Goal: Information Seeking & Learning: Learn about a topic

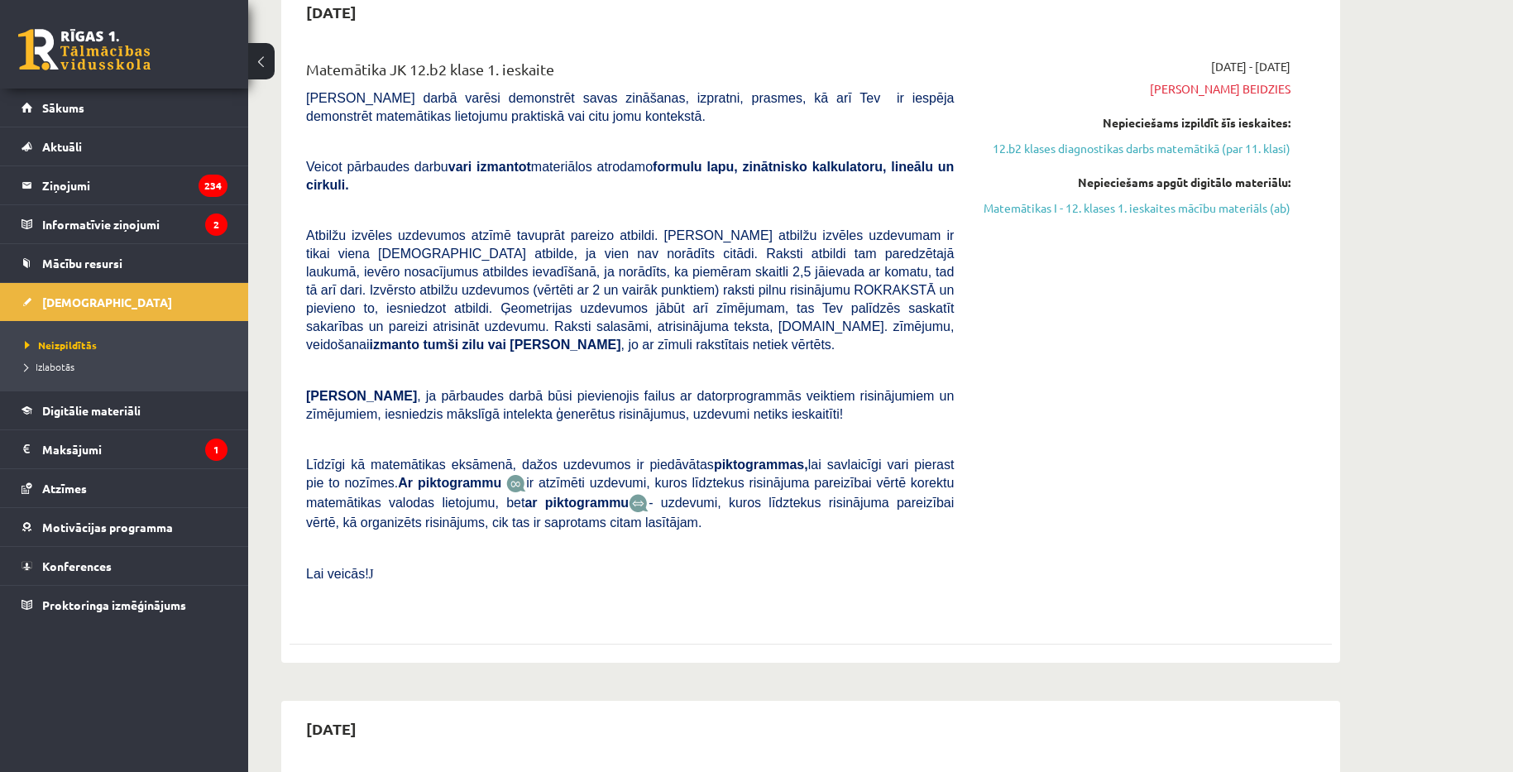
scroll to position [83, 0]
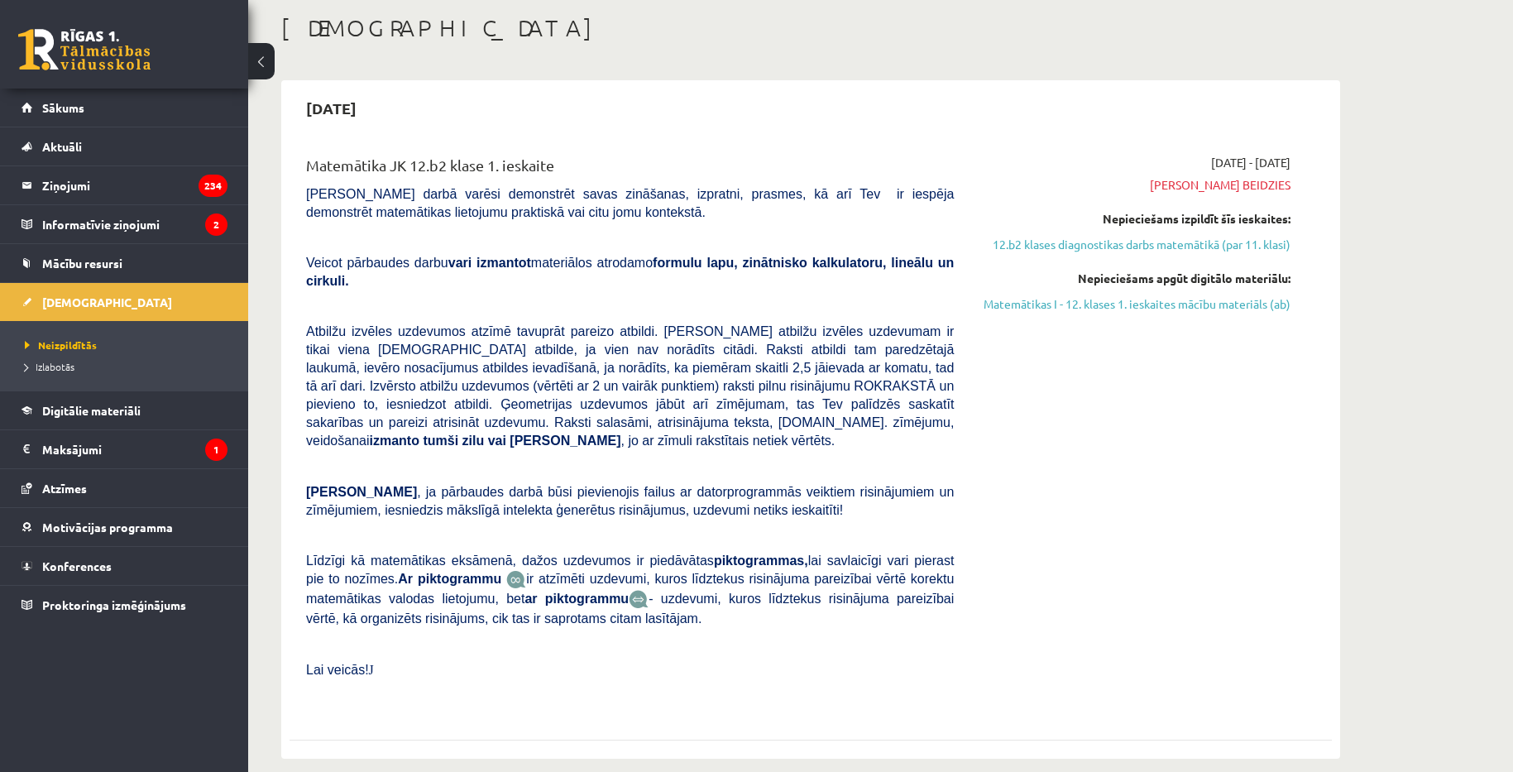
click at [550, 40] on h1 "[DEMOGRAPHIC_DATA]" at bounding box center [810, 28] width 1059 height 28
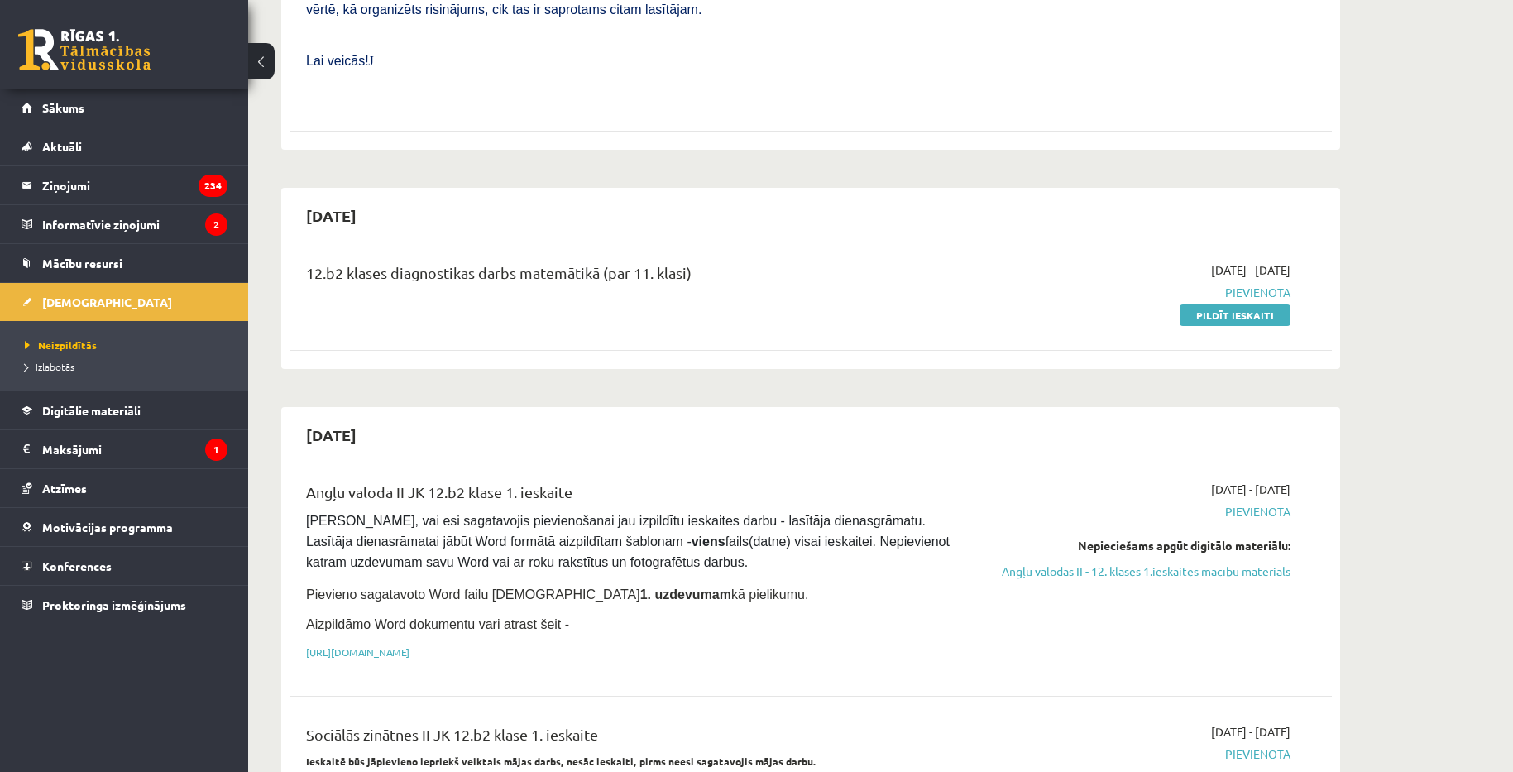
scroll to position [662, 0]
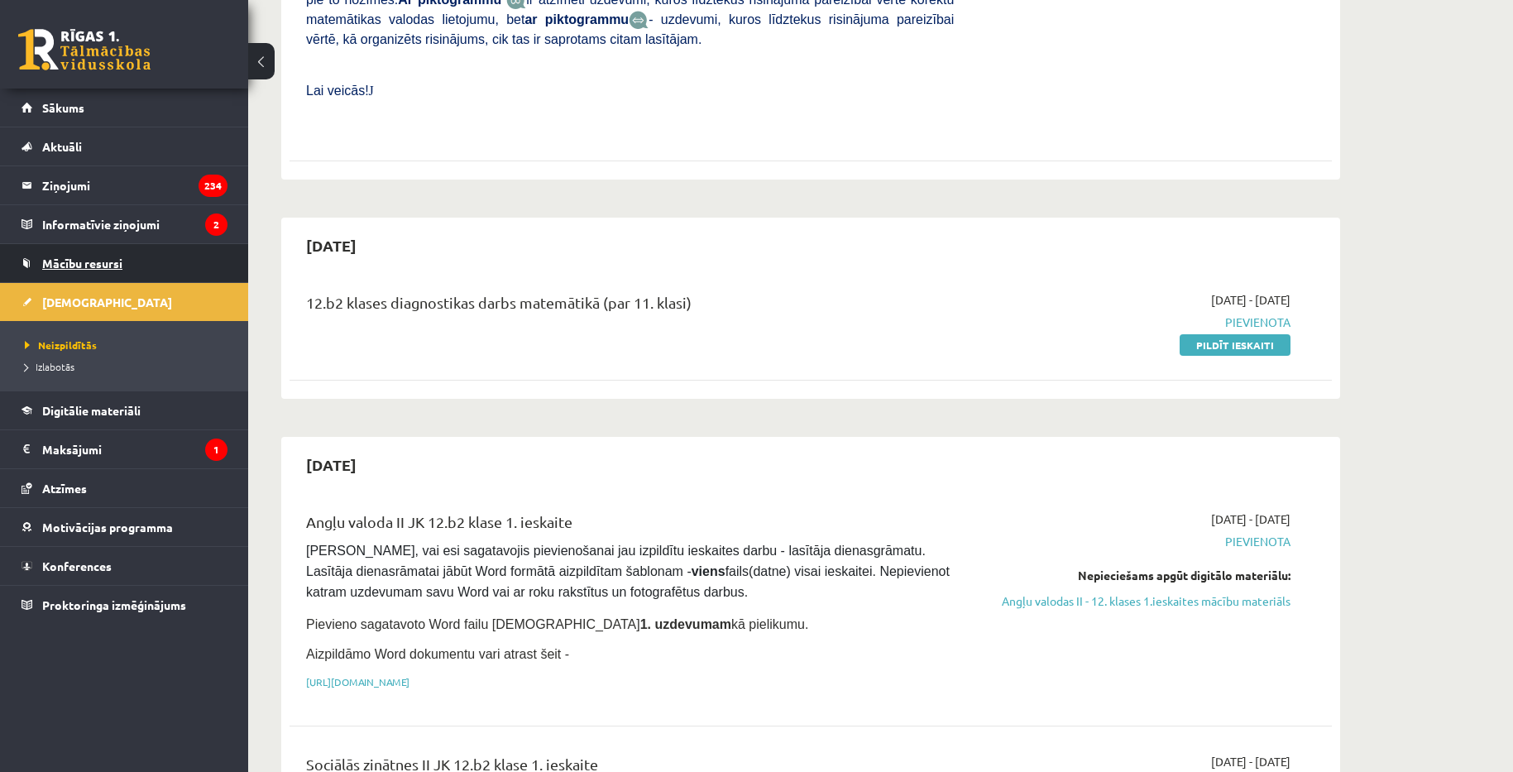
click at [76, 265] on span "Mācību resursi" at bounding box center [82, 263] width 80 height 15
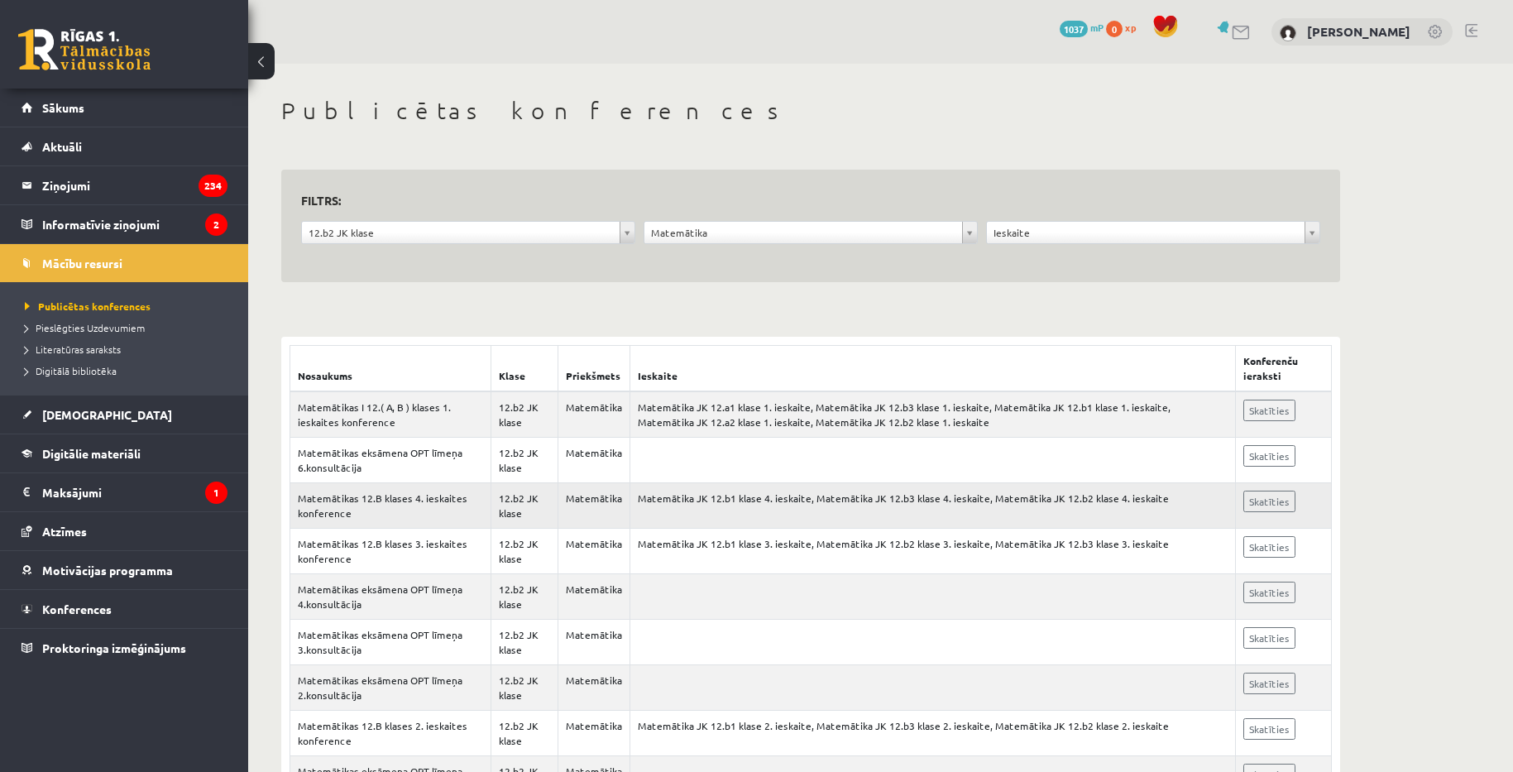
scroll to position [83, 0]
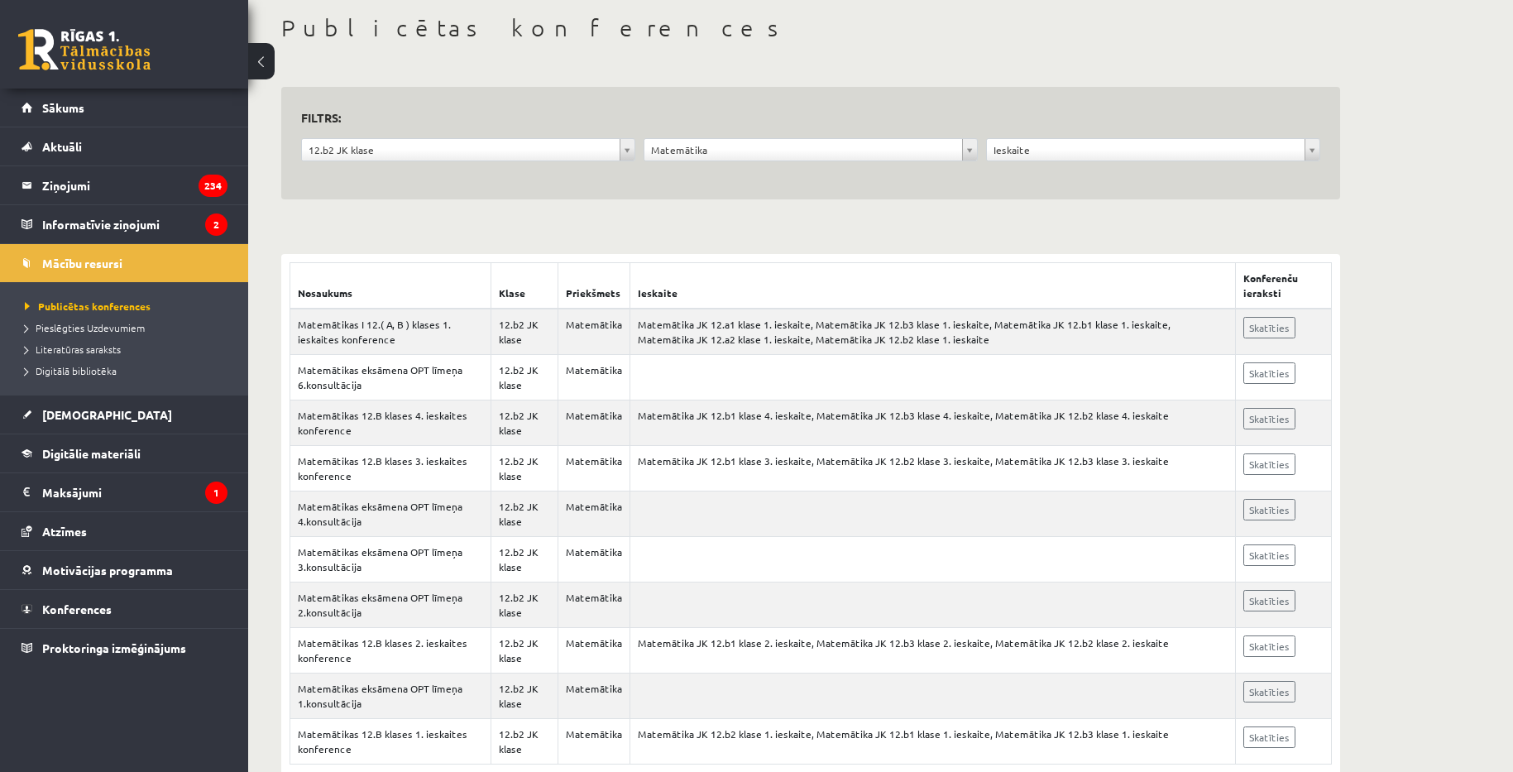
click at [525, 52] on div "**********" at bounding box center [810, 398] width 1125 height 834
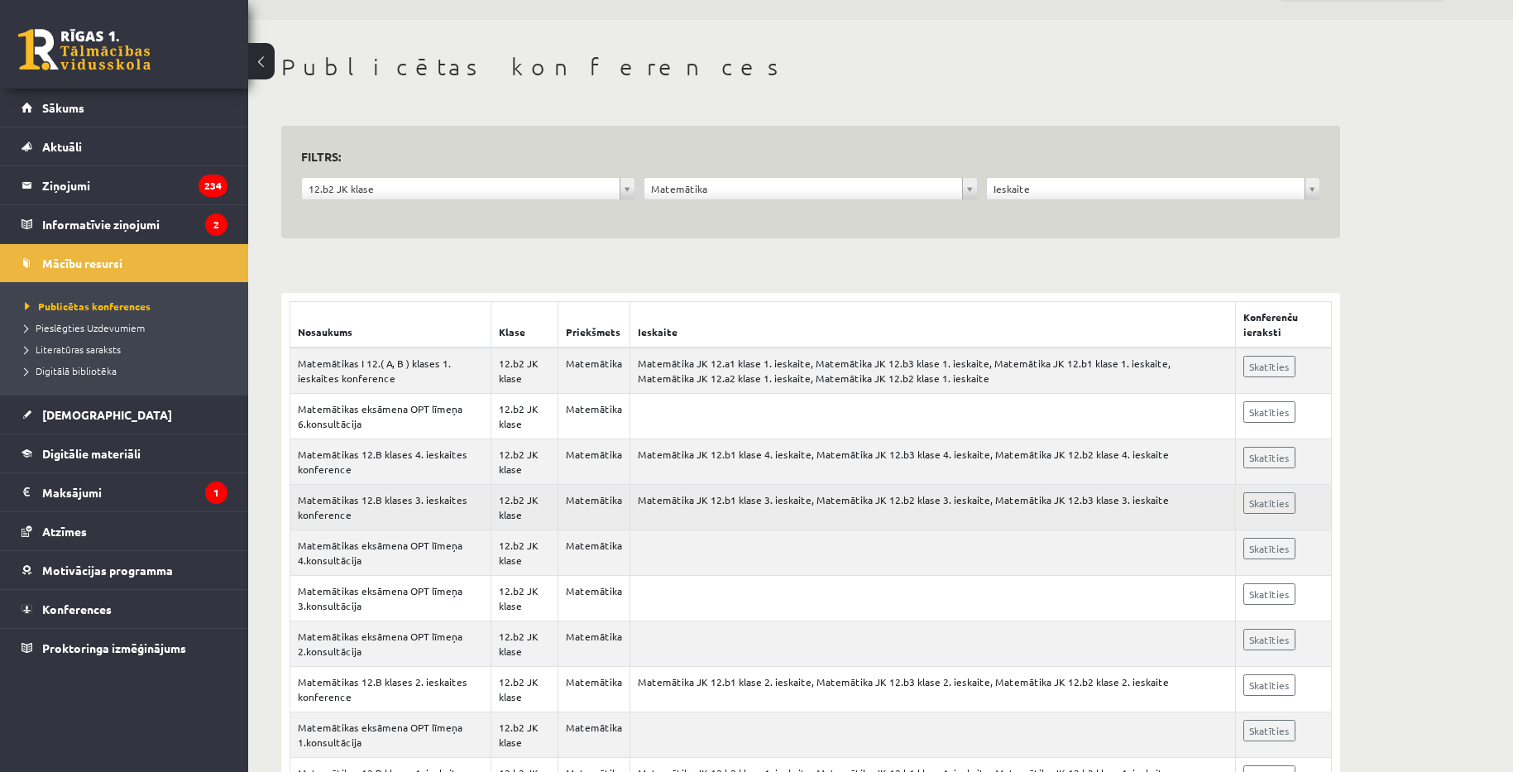
scroll to position [127, 0]
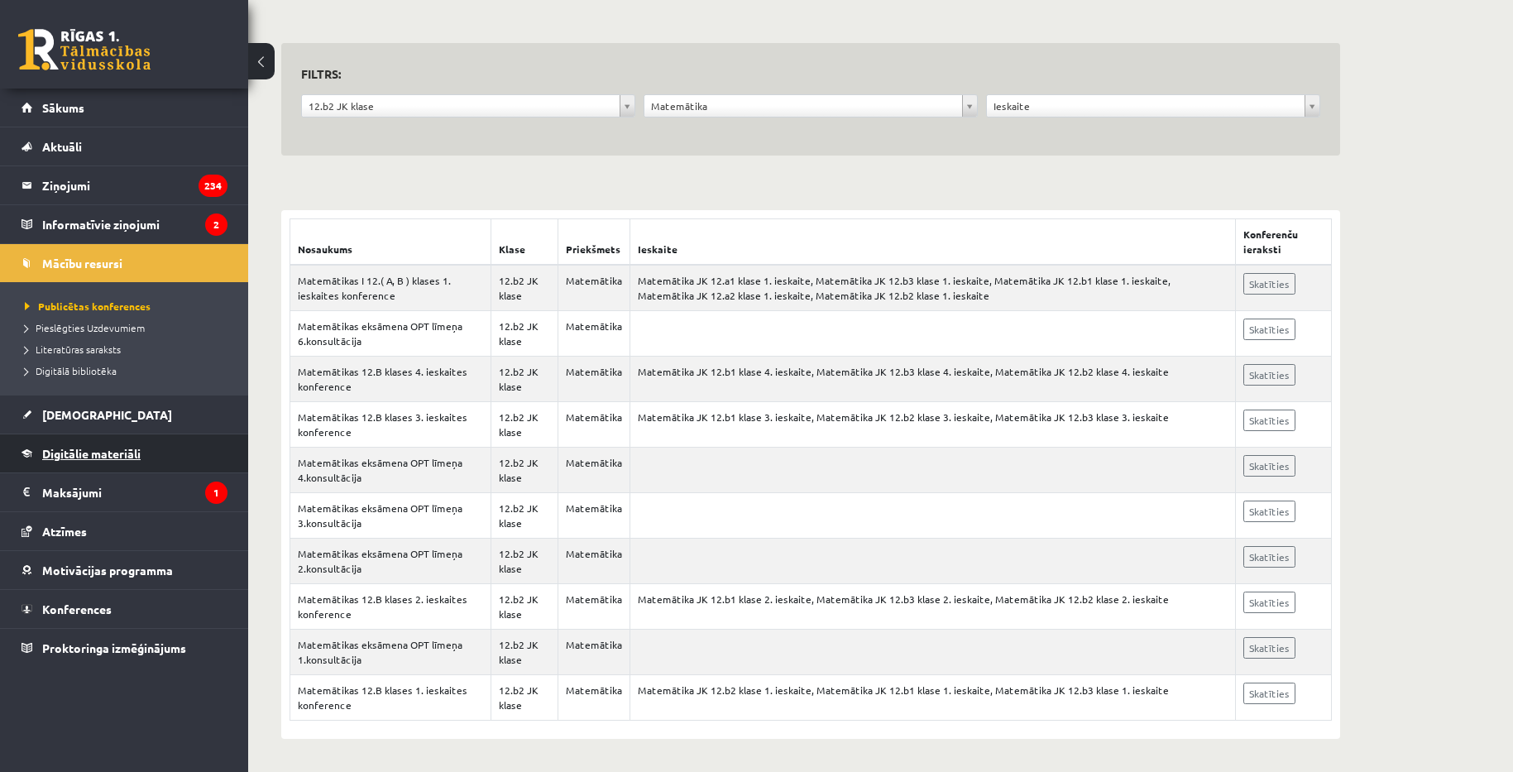
click at [61, 448] on span "Digitālie materiāli" at bounding box center [91, 453] width 98 height 15
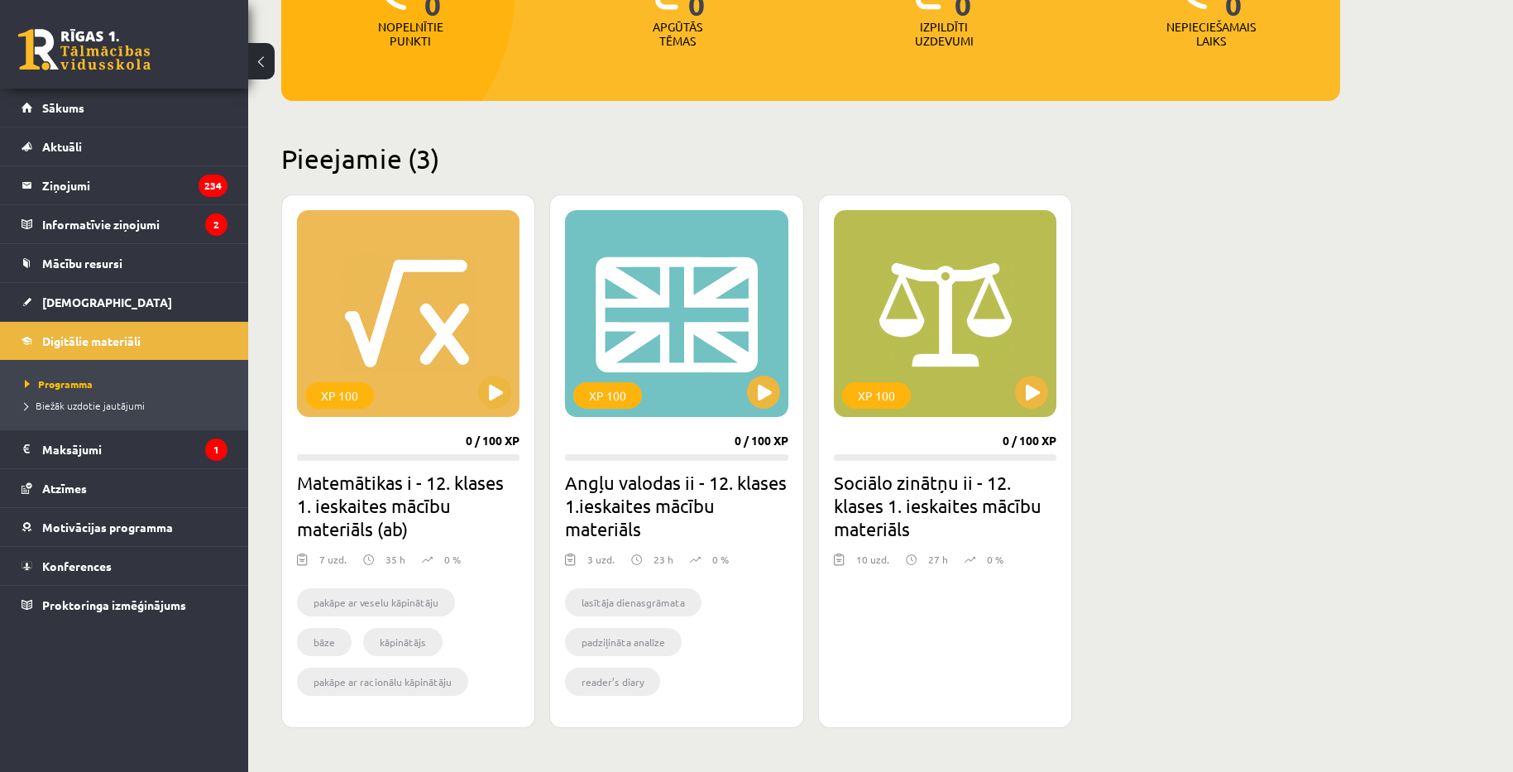
scroll to position [360, 0]
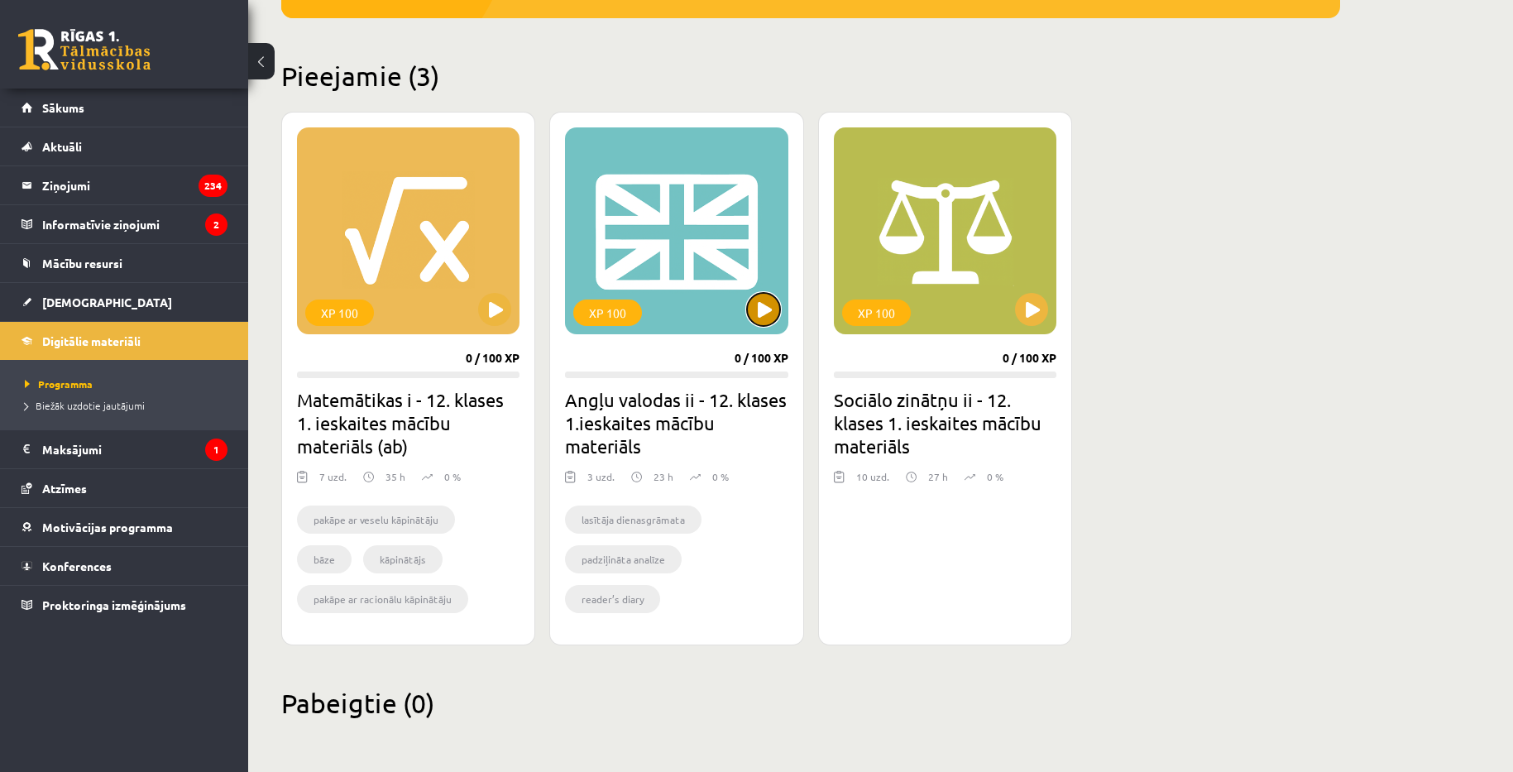
click at [751, 307] on button at bounding box center [763, 309] width 33 height 33
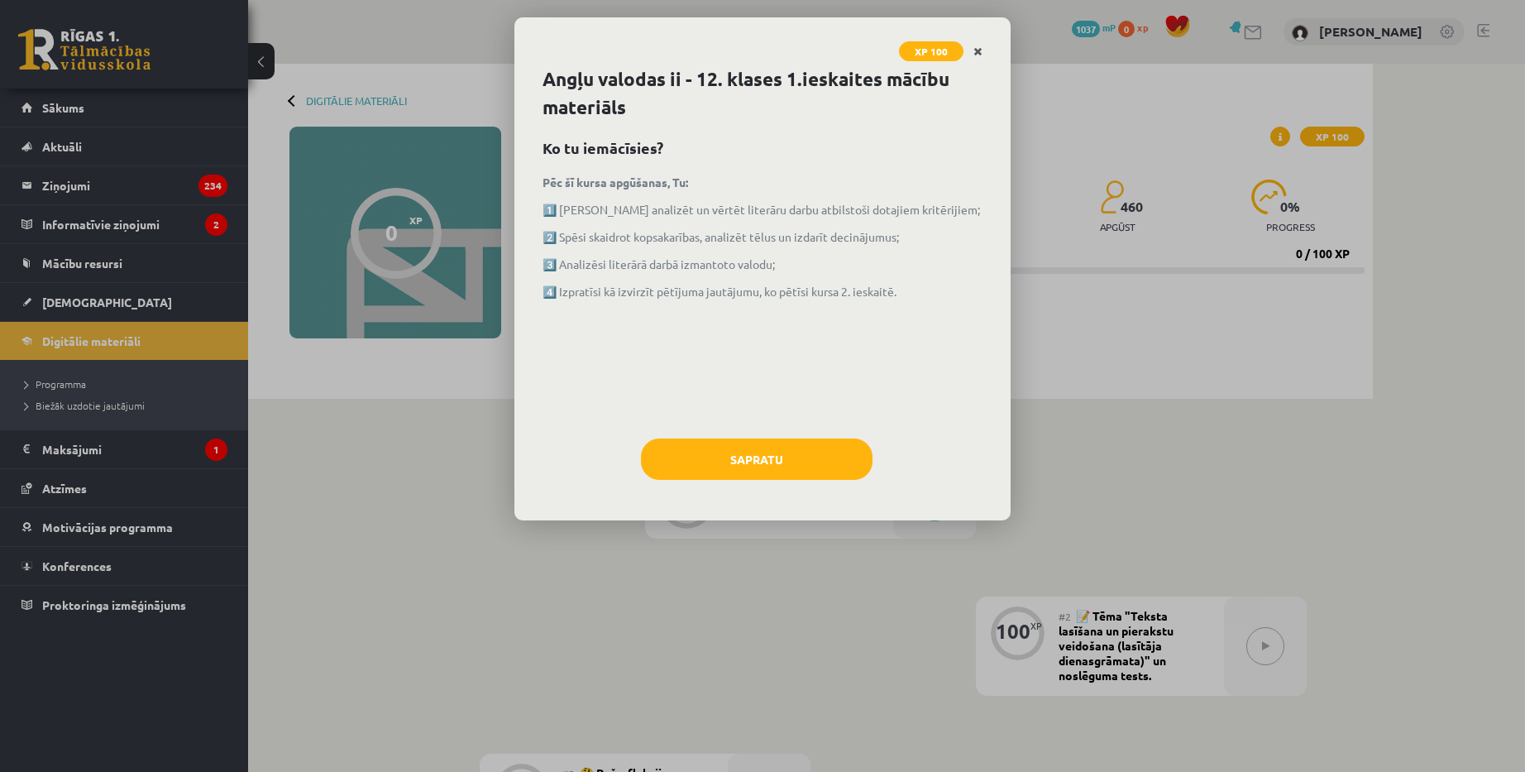
click at [979, 50] on icon "Close" at bounding box center [977, 52] width 9 height 12
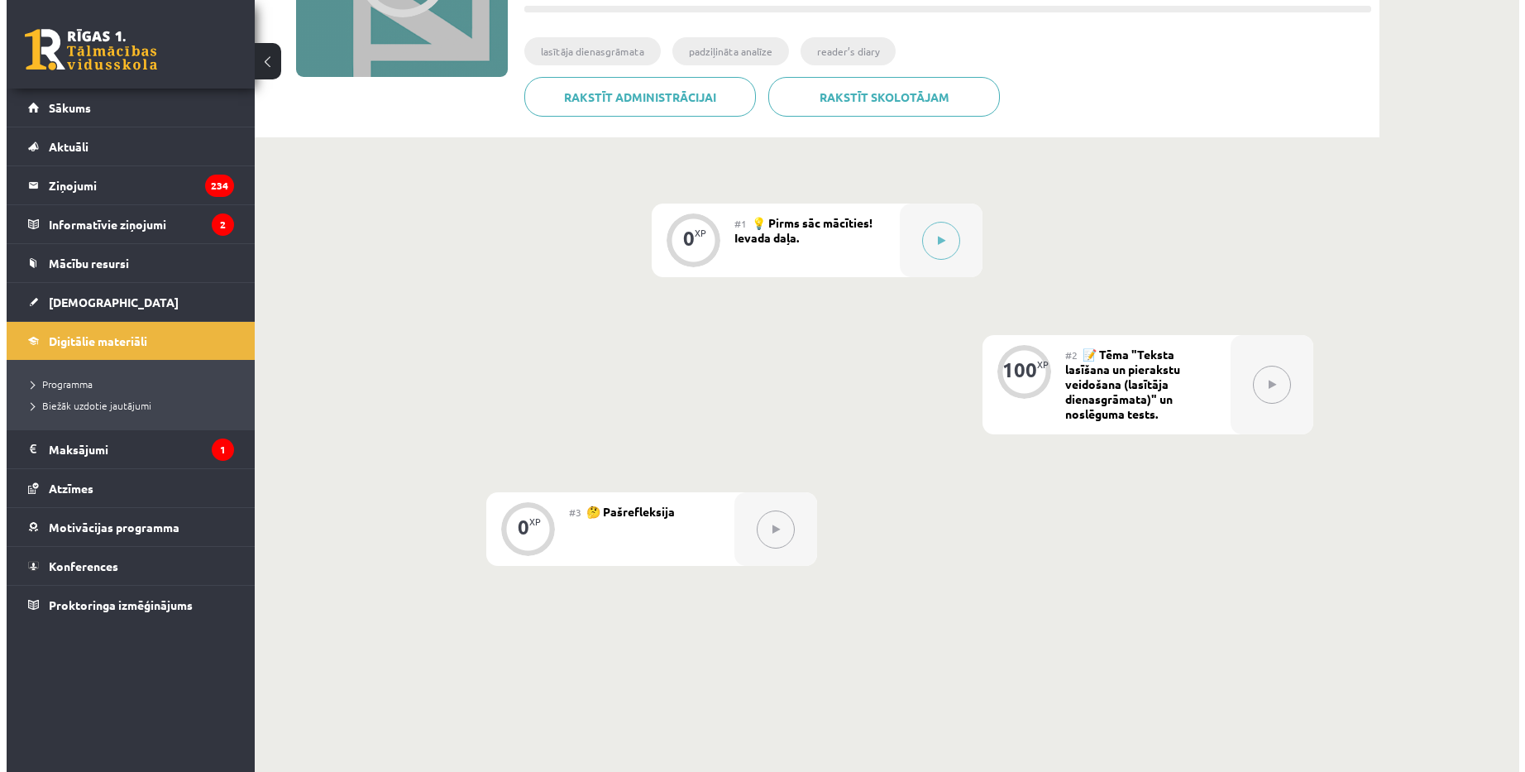
scroll to position [165, 0]
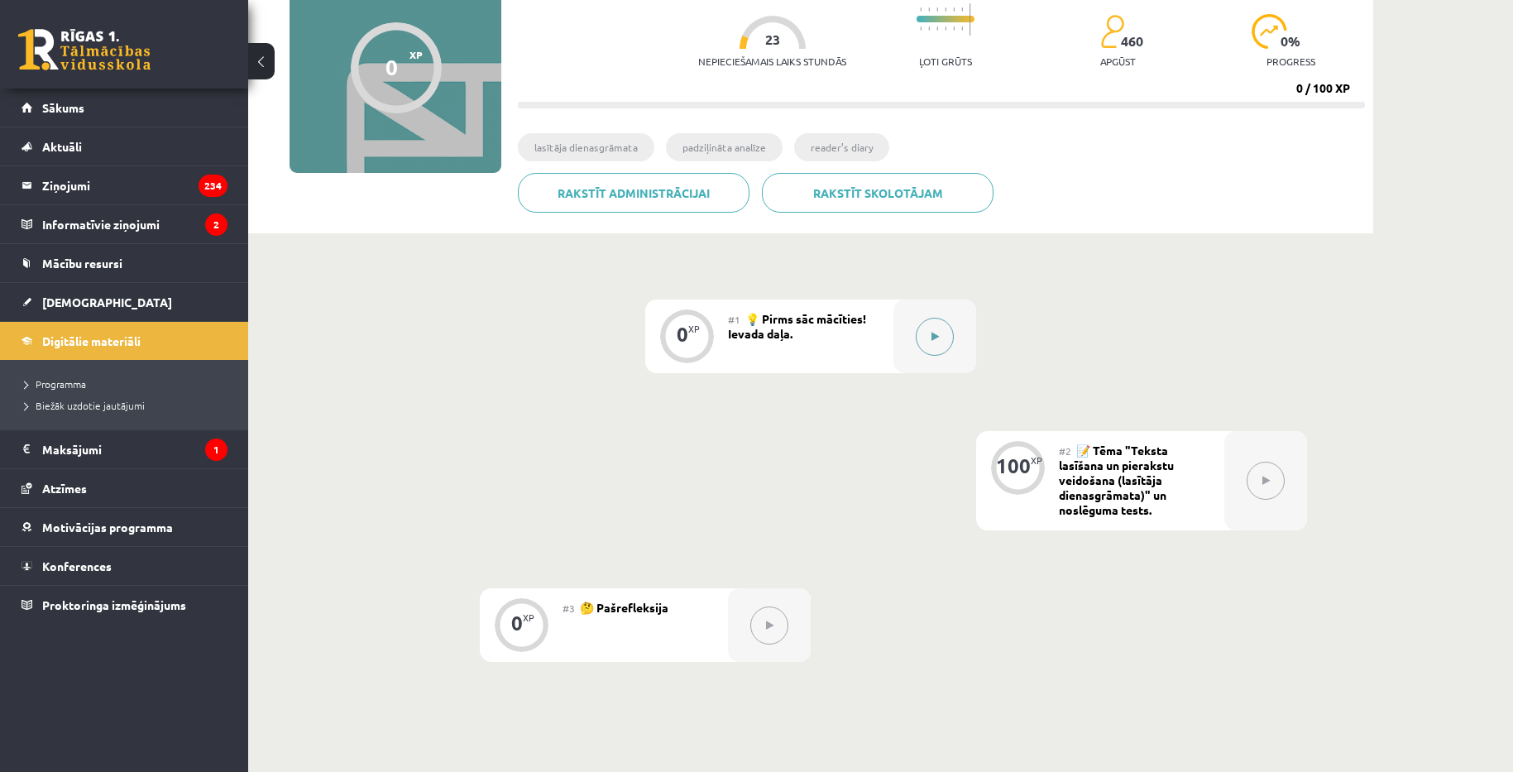
click at [934, 334] on icon at bounding box center [934, 337] width 7 height 10
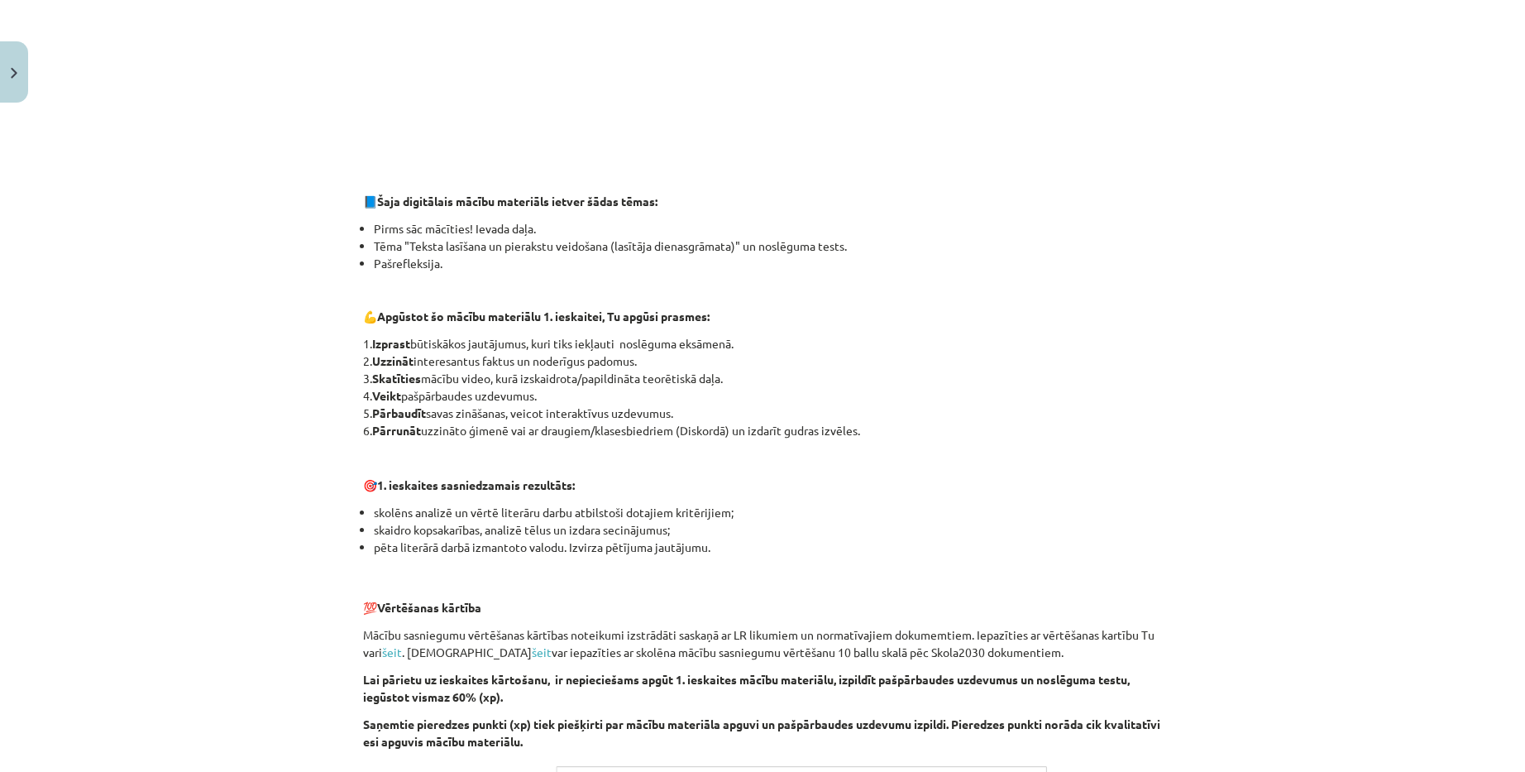
scroll to position [579, 0]
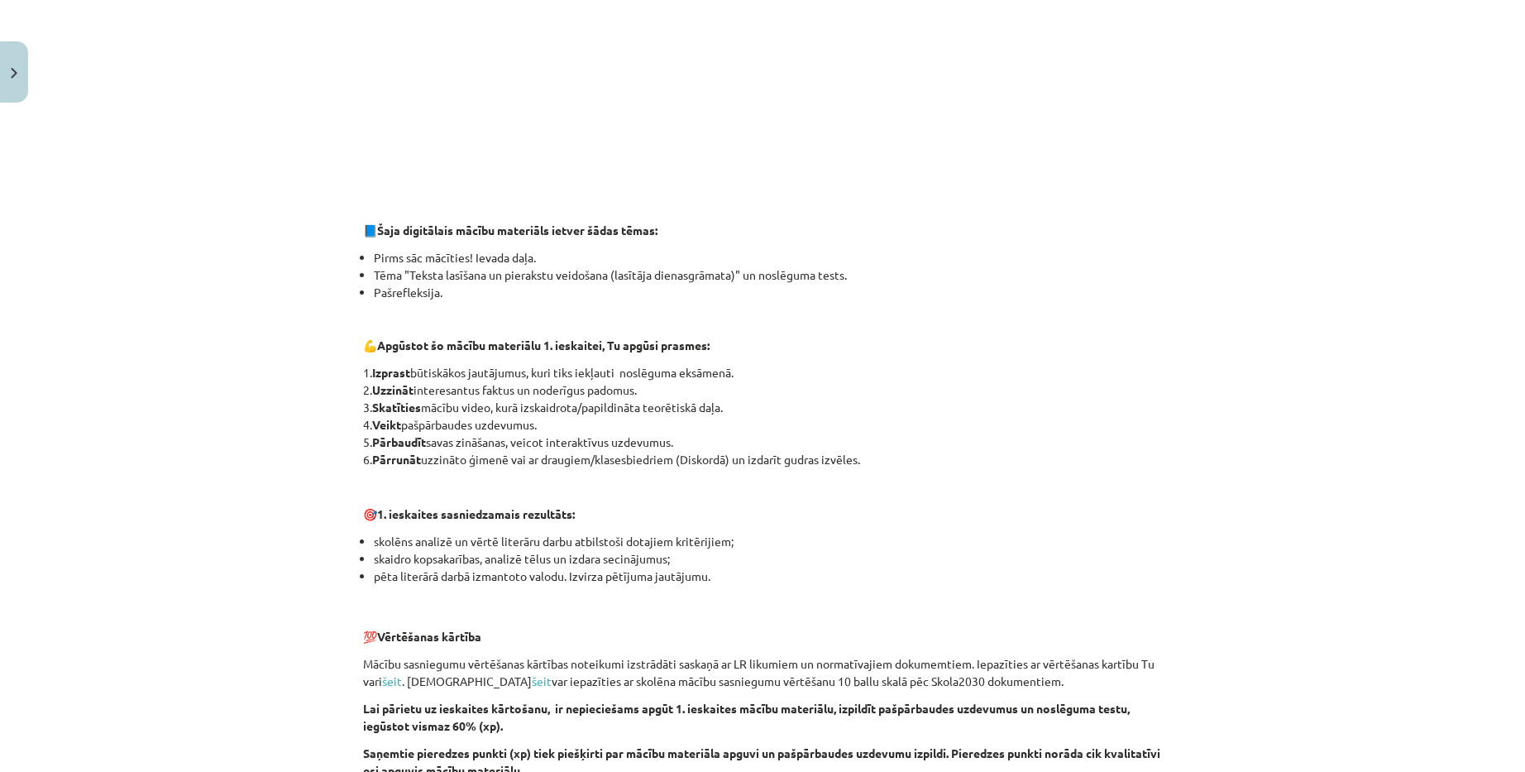
click at [126, 267] on div "Mācību tēma: Angļu valodas ii - 12. klases 1.ieskaites mācību materiāls #1 💡 Pi…" at bounding box center [762, 386] width 1525 height 772
drag, startPoint x: 79, startPoint y: 270, endPoint x: 138, endPoint y: 301, distance: 66.6
click at [81, 270] on div "Mācību tēma: Angļu valodas ii - 12. klases 1.ieskaites mācību materiāls #1 💡 Pi…" at bounding box center [762, 386] width 1525 height 772
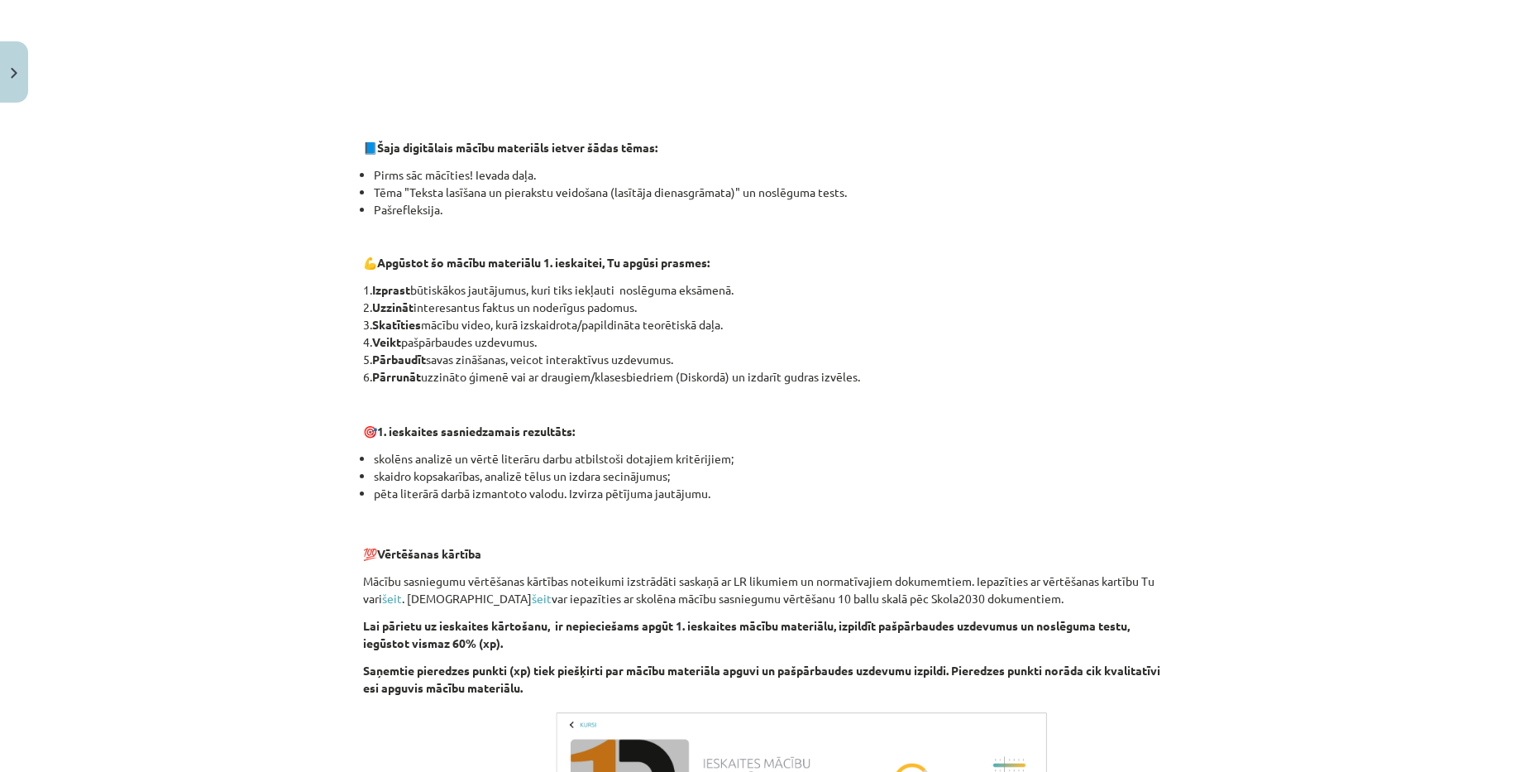
click at [1360, 397] on div "Mācību tēma: Angļu valodas ii - 12. klases 1.ieskaites mācību materiāls #1 💡 Pi…" at bounding box center [762, 386] width 1525 height 772
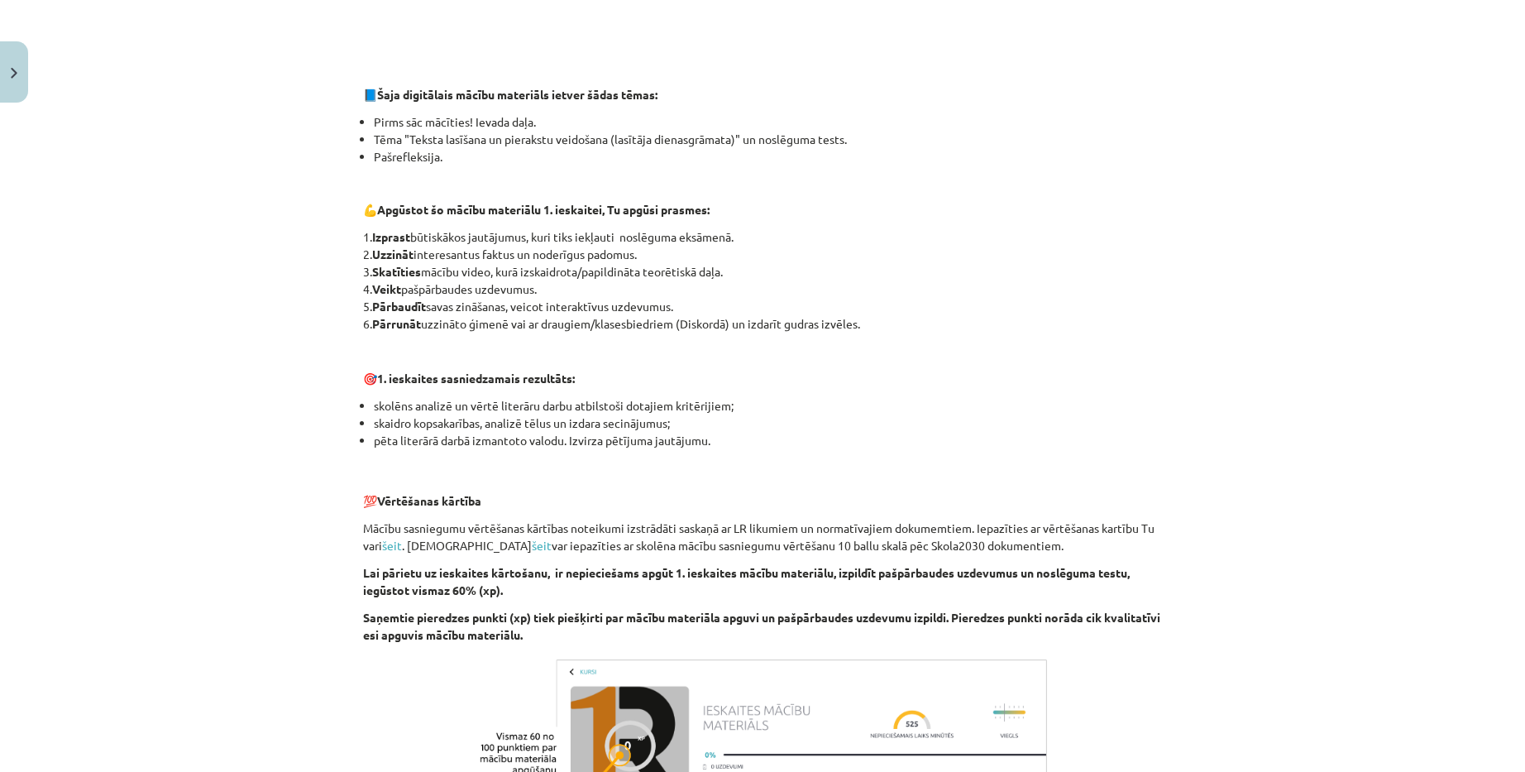
scroll to position [744, 0]
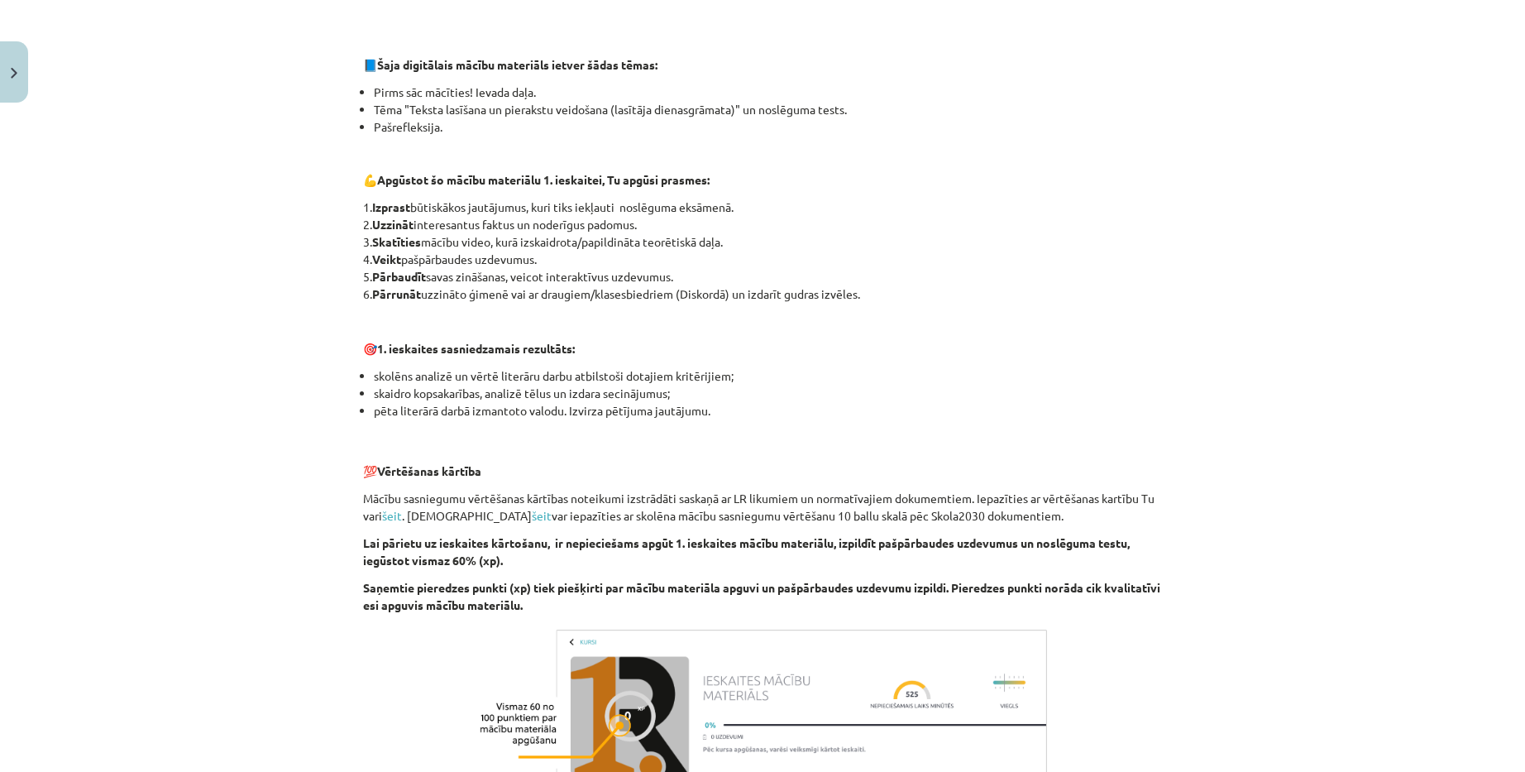
click at [142, 389] on div "Mācību tēma: Angļu valodas ii - 12. klases 1.ieskaites mācību materiāls #1 💡 Pi…" at bounding box center [762, 386] width 1525 height 772
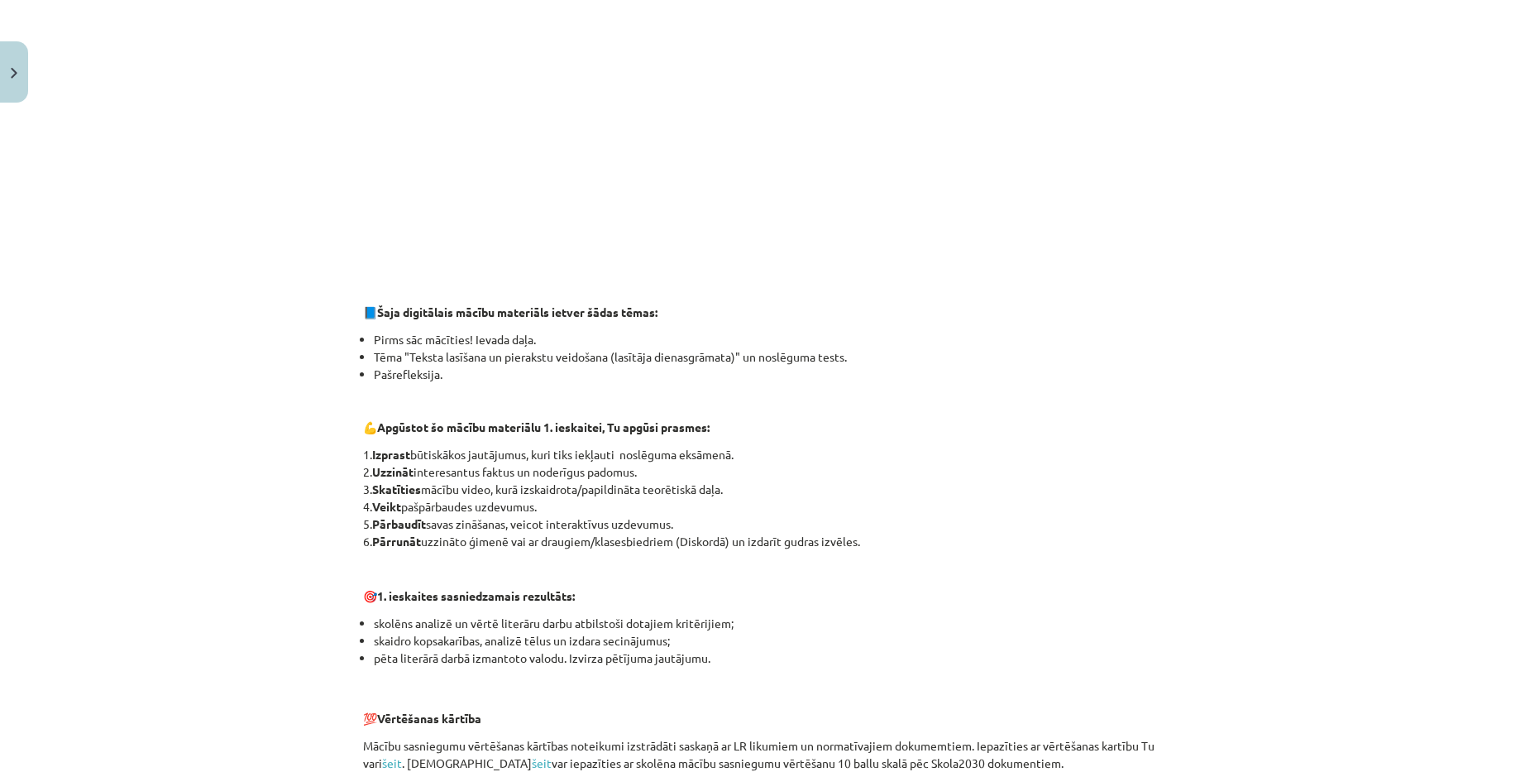
scroll to position [496, 0]
click at [124, 352] on div "Mācību tēma: Angļu valodas ii - 12. klases 1.ieskaites mācību materiāls #1 💡 Pi…" at bounding box center [762, 386] width 1525 height 772
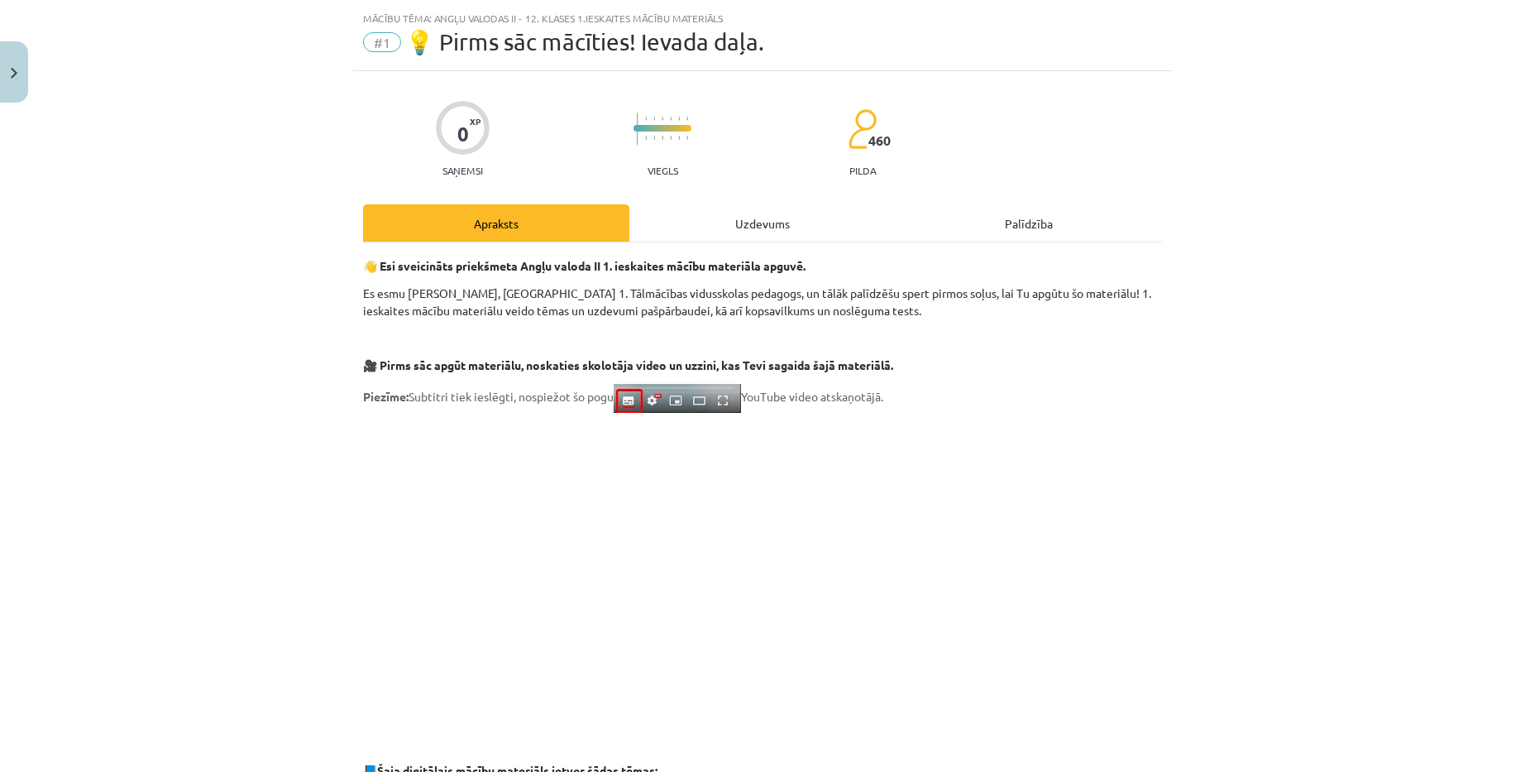
scroll to position [0, 0]
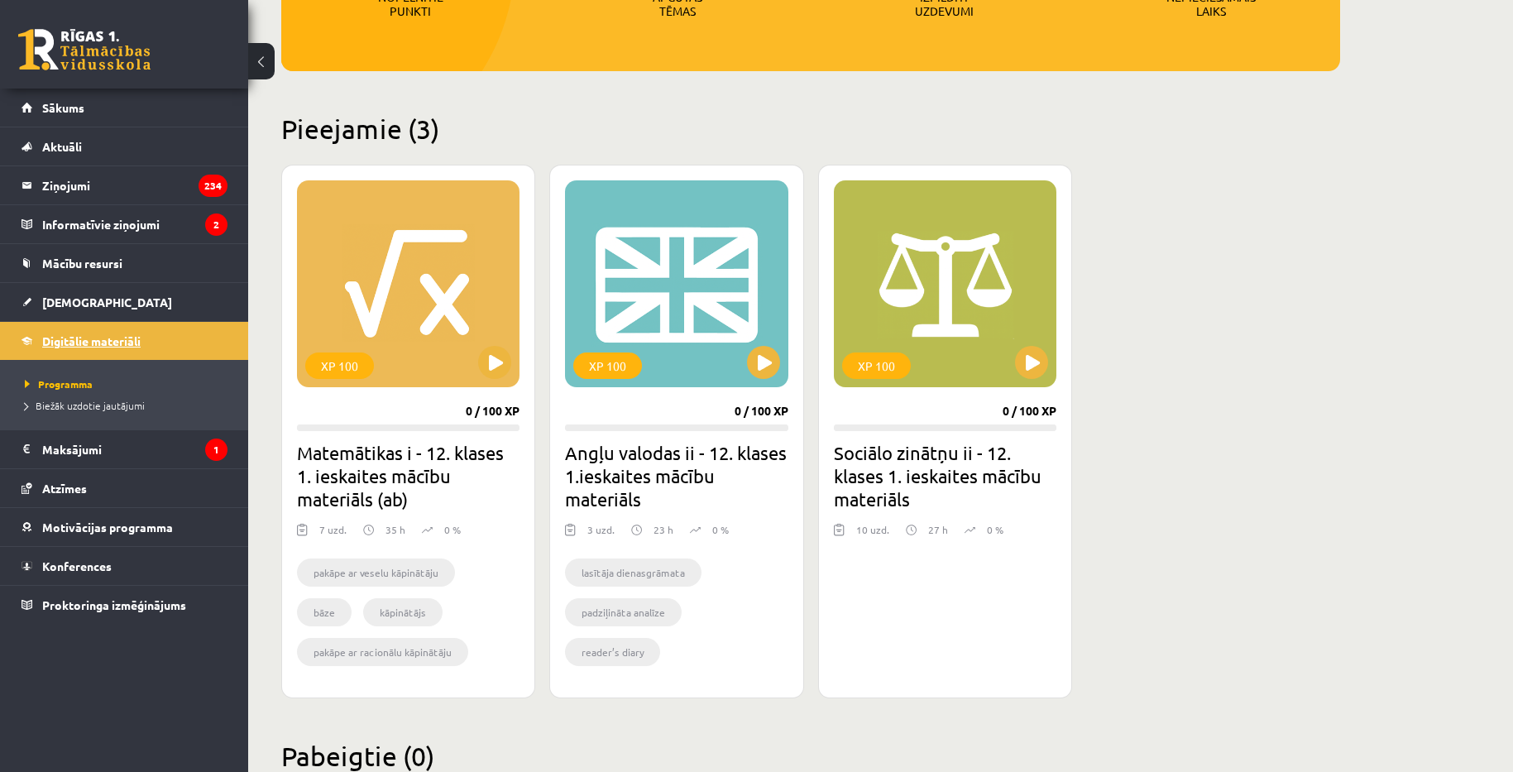
scroll to position [277, 0]
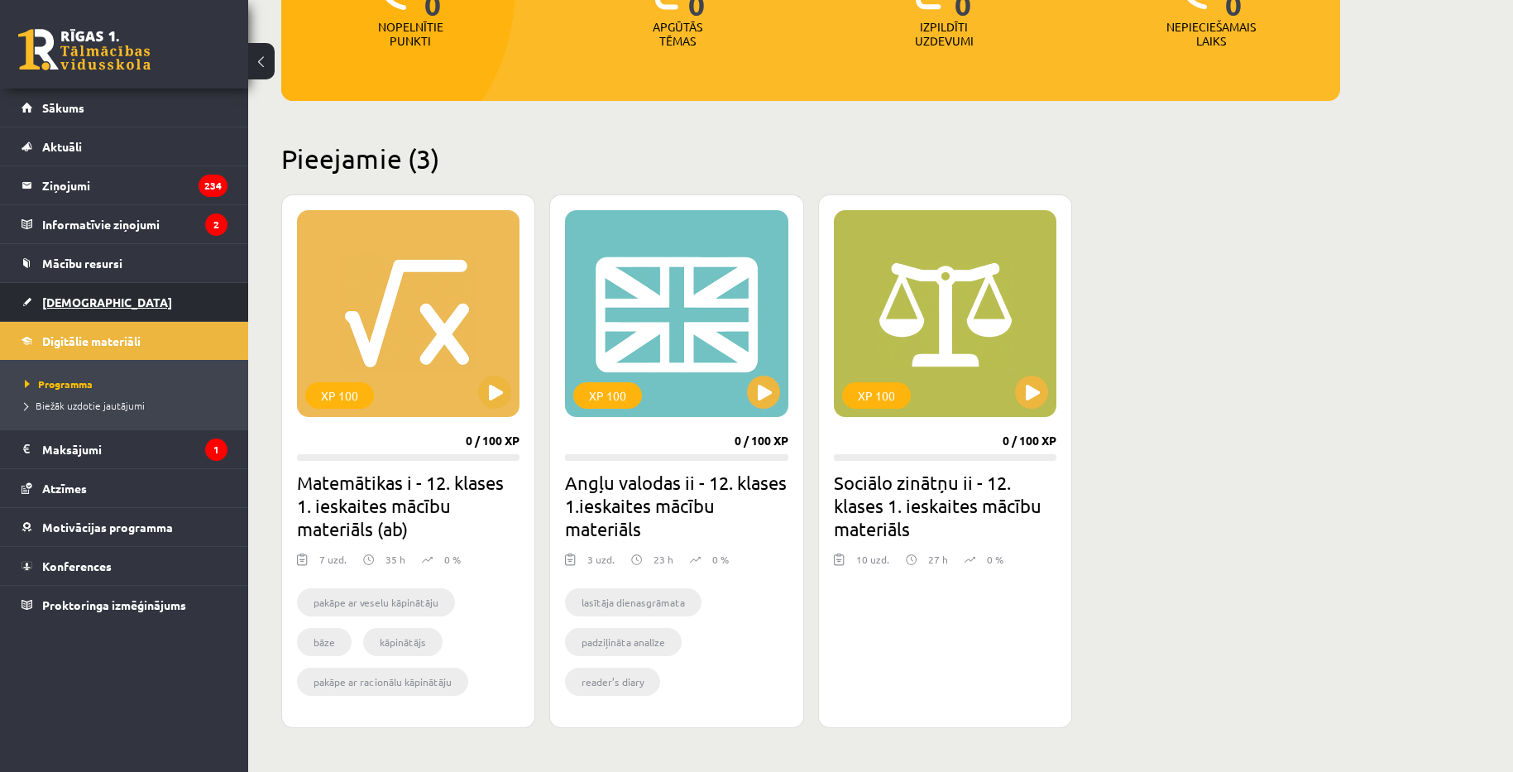
click at [88, 301] on span "[DEMOGRAPHIC_DATA]" at bounding box center [107, 301] width 130 height 15
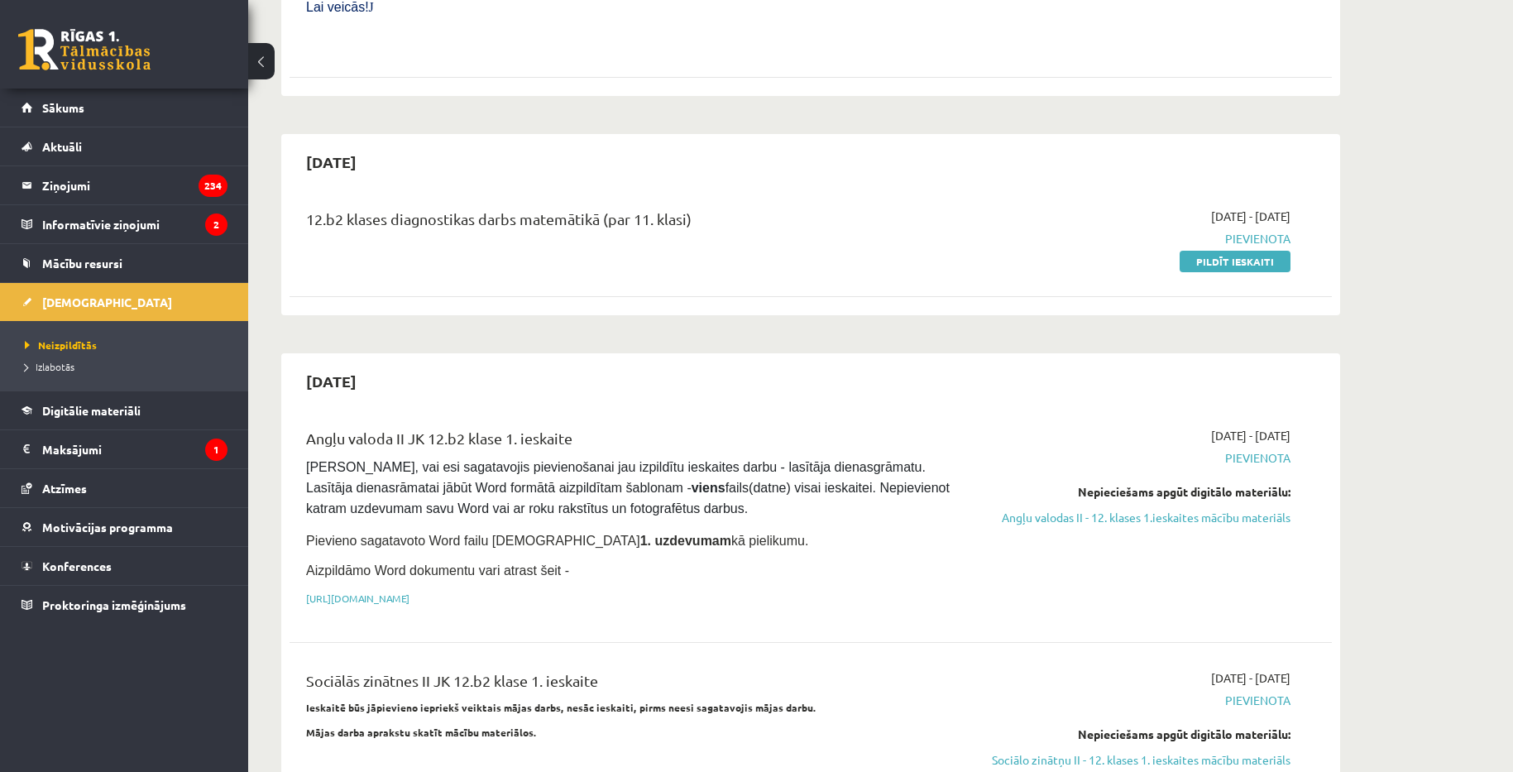
scroll to position [744, 0]
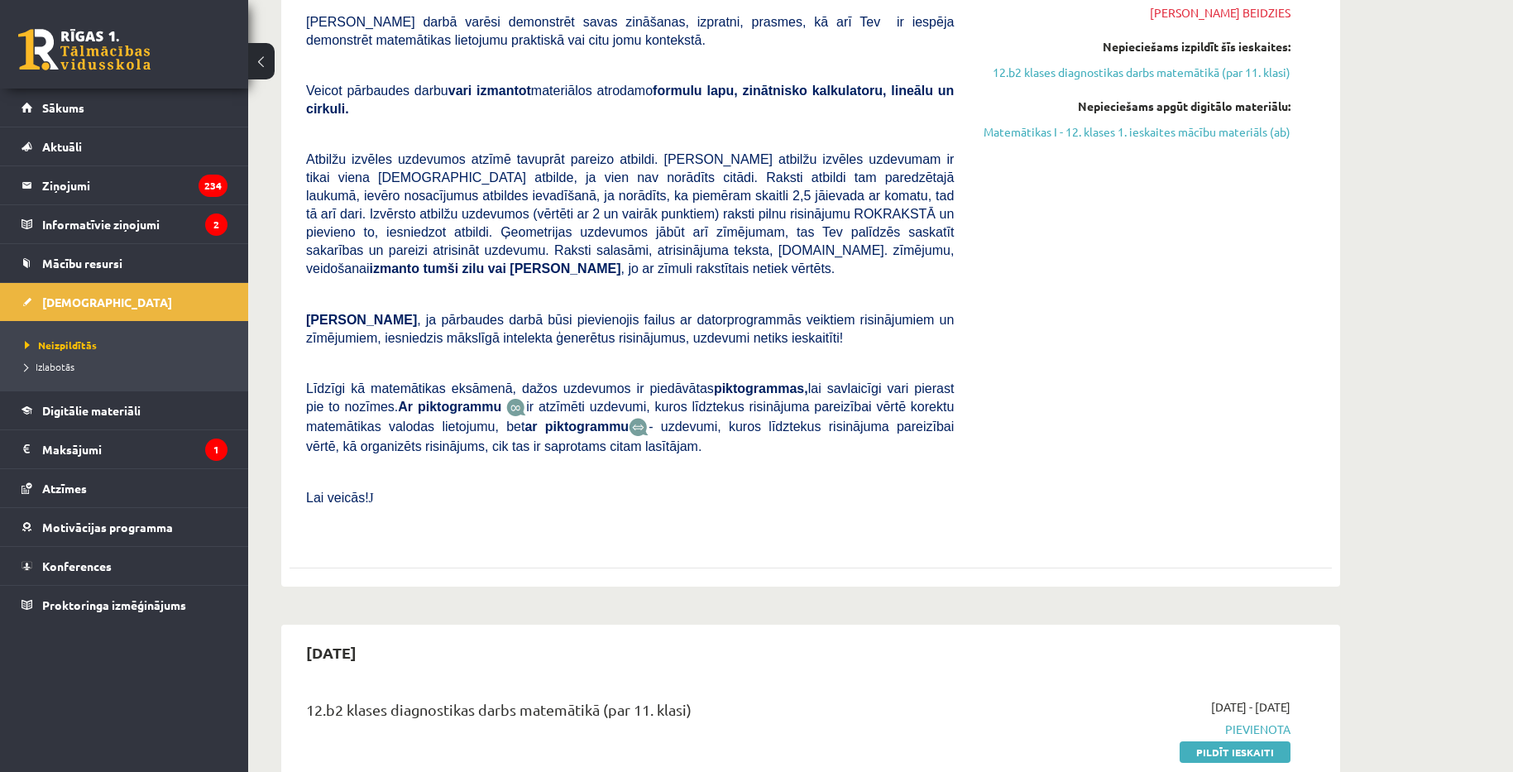
scroll to position [0, 0]
